Goal: Task Accomplishment & Management: Manage account settings

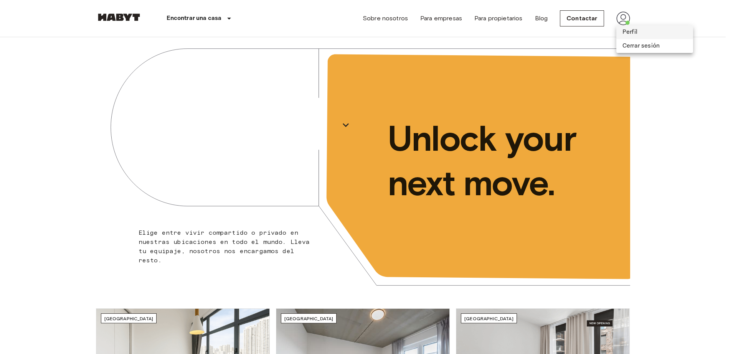
click at [624, 31] on li "Perfil" at bounding box center [655, 32] width 77 height 14
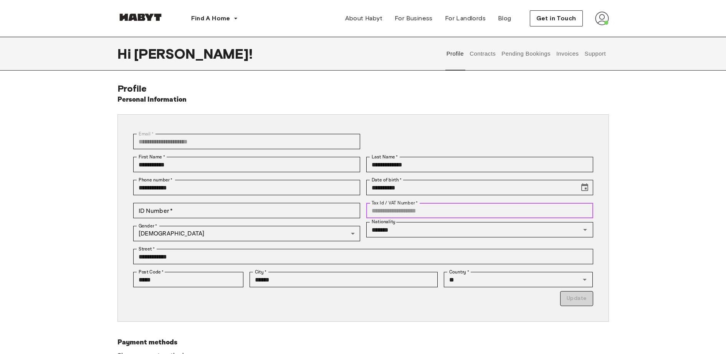
click at [382, 210] on input "Tax Id / VAT Number   *" at bounding box center [479, 210] width 227 height 15
click at [478, 60] on button "Contracts" at bounding box center [483, 54] width 28 height 34
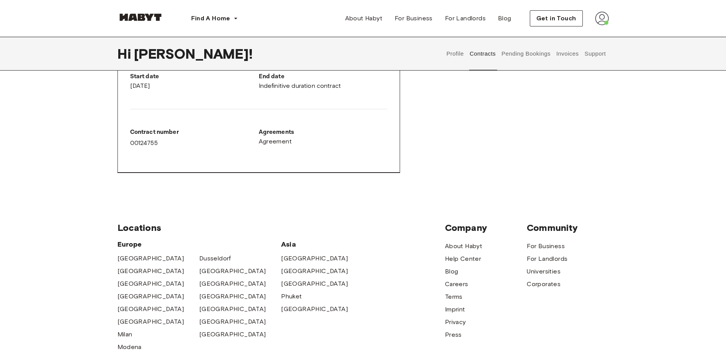
scroll to position [265, 0]
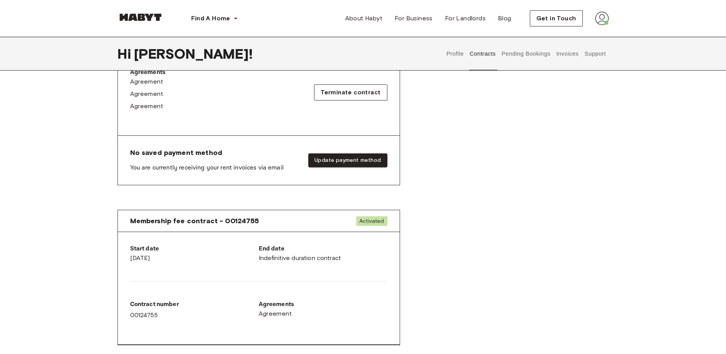
click at [540, 58] on button "Pending Bookings" at bounding box center [526, 54] width 51 height 34
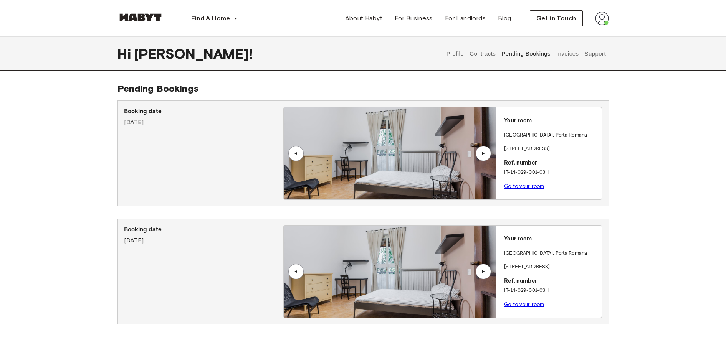
click at [540, 141] on div "[GEOGRAPHIC_DATA] , [GEOGRAPHIC_DATA]" at bounding box center [551, 139] width 94 height 14
click at [378, 147] on img at bounding box center [390, 154] width 212 height 92
click at [146, 129] on div "Booking date [DATE]" at bounding box center [203, 153] width 159 height 93
click at [483, 56] on button "Contracts" at bounding box center [483, 54] width 28 height 34
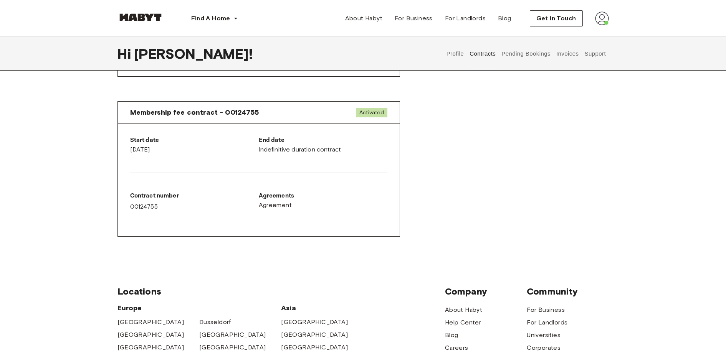
scroll to position [373, 0]
click at [324, 64] on div "Hi [PERSON_NAME] ! Profile Contracts Pending Bookings Invoices Support" at bounding box center [364, 54] width 492 height 34
